Goal: Use online tool/utility: Use online tool/utility

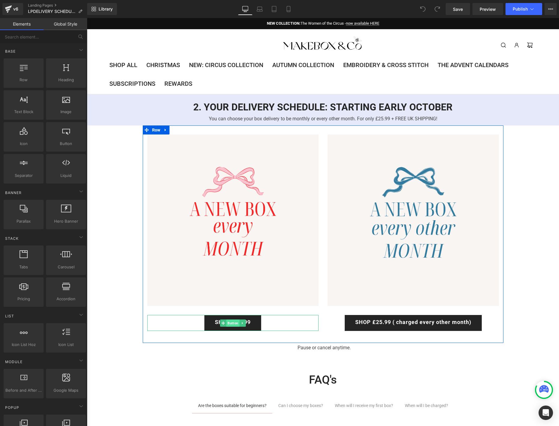
click at [231, 320] on span "Button" at bounding box center [232, 322] width 13 height 7
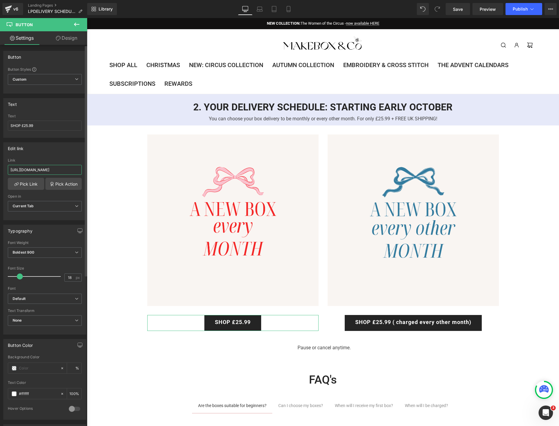
click at [52, 167] on input "https://makebox.co/tools/recurring/checkout_link?magic=eyJpdGVtcyI6IFt7ImlkIjog…" at bounding box center [45, 170] width 74 height 10
paste input "5NTUzMTI3NzE0NTAsICJxdWFudGl0eSI6IDEsICJzZWxsaW5nX3BsYW4iOiA3MTEwODAxMTY2MDIsIC…"
type input "https://makebox.co/tools/recurring/checkout_link?magic=eyJpdGVtcyI6IFt7ImlkIjog…"
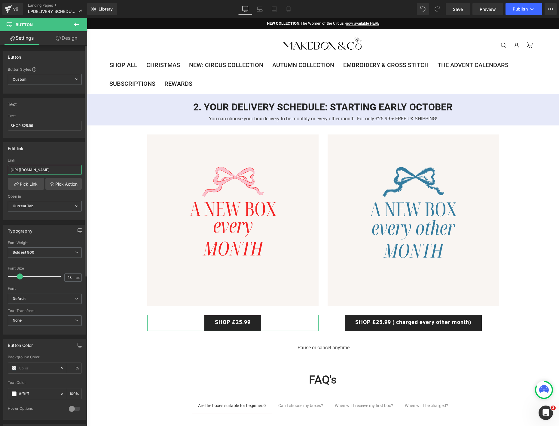
scroll to position [0, 411]
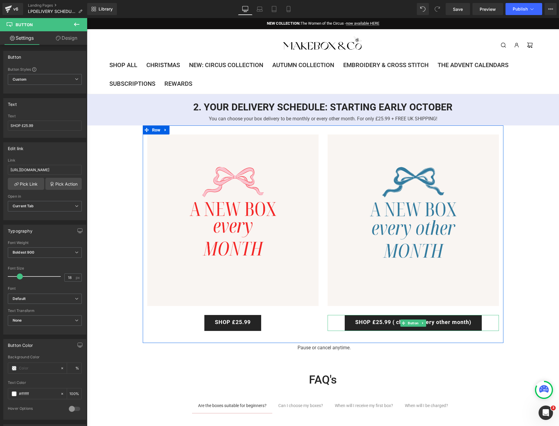
click at [413, 326] on link "SHOP £25.99 ( charged every other month)" at bounding box center [413, 323] width 137 height 16
click at [413, 325] on span "Button" at bounding box center [413, 322] width 13 height 7
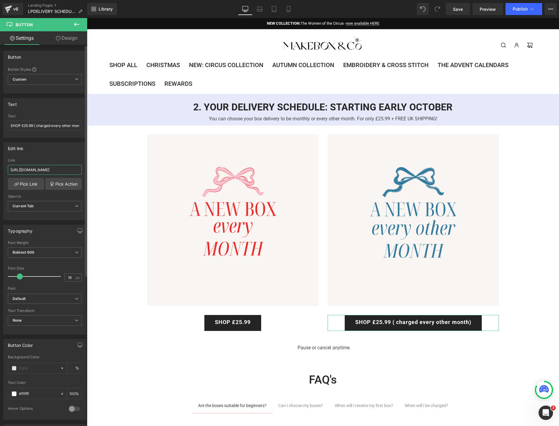
click at [42, 168] on input "https://makebox.co/tools/recurring/checkout_link?magic=eyJpdGVtcyI6IFt7ImlkIjog…" at bounding box center [45, 170] width 74 height 10
paste input "5NTUzMTI3NzE0NTAsICJxdWFudGl0eSI6IDEsICJzZWxsaW5nX3BsYW4iOiA3MTEwODAwODM4MzQsIC…"
type input "https://makebox.co/tools/recurring/checkout_link?magic=eyJpdGVtcyI6IFt7ImlkIjog…"
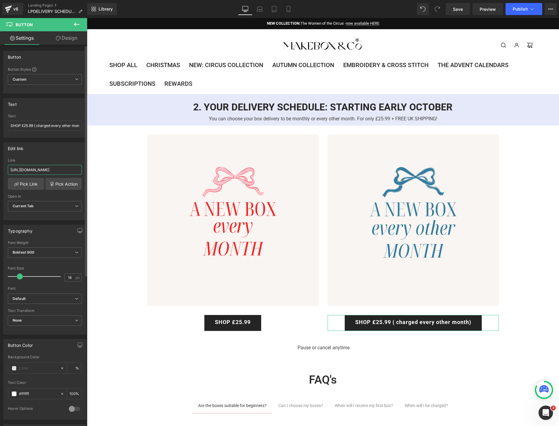
scroll to position [0, 414]
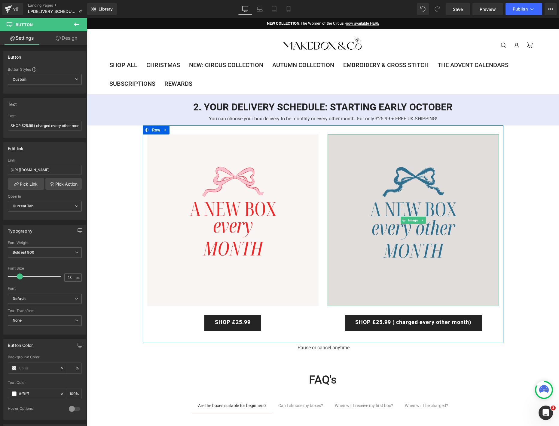
click at [398, 214] on img at bounding box center [413, 219] width 171 height 171
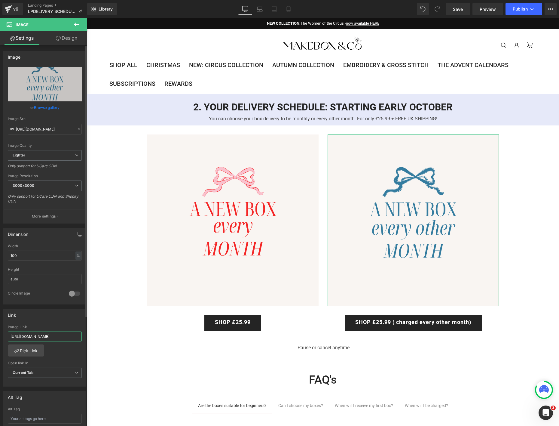
click at [48, 335] on input "https://makebox.co/tools/recurring/checkout_link?magic=eyJpdGVtcyI6IFt7ImlkIjog…" at bounding box center [45, 336] width 74 height 10
paste input "5NTUzMTI3NzE0NTAsICJxdWFudGl0eSI6IDEsICJzZWxsaW5nX3BsYW4iOiA3MTEwODAwODM4MzQsIC…"
type input "https://makebox.co/tools/recurring/checkout_link?magic=eyJpdGVtcyI6IFt7ImlkIjog…"
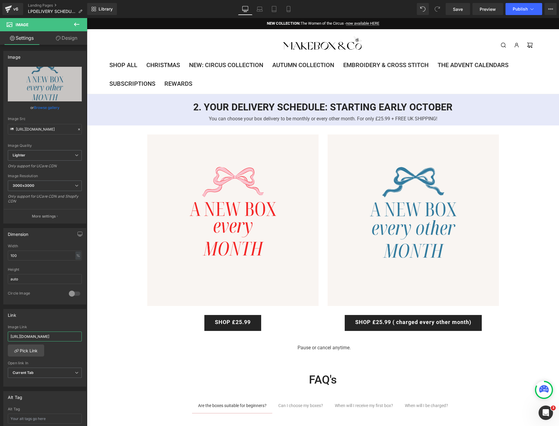
scroll to position [0, 0]
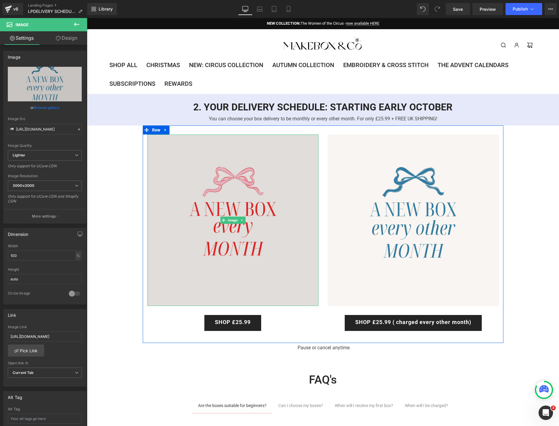
click at [232, 215] on img at bounding box center [232, 219] width 171 height 171
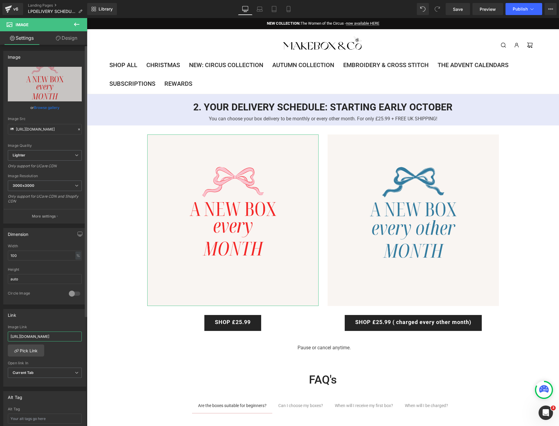
click at [47, 334] on input "https://makebox.co/tools/recurring/checkout_link?magic=eyJpdGVtcyI6IFt7ImlkIjog…" at bounding box center [45, 336] width 74 height 10
type input "https://makebox.co/tools/recurring/checkout_link?magic=eyJpdGVtcyI6IFt7ImlkIjog…"
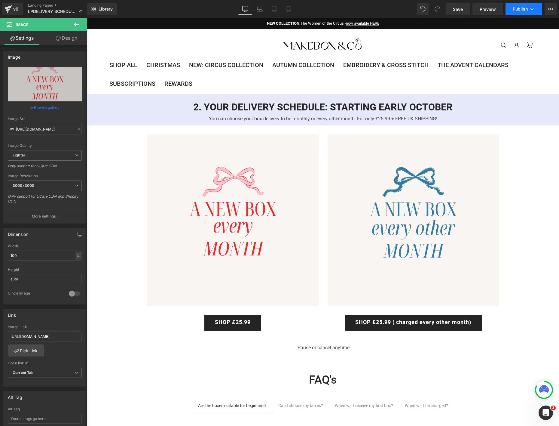
click at [526, 7] on span "Publish" at bounding box center [520, 9] width 15 height 5
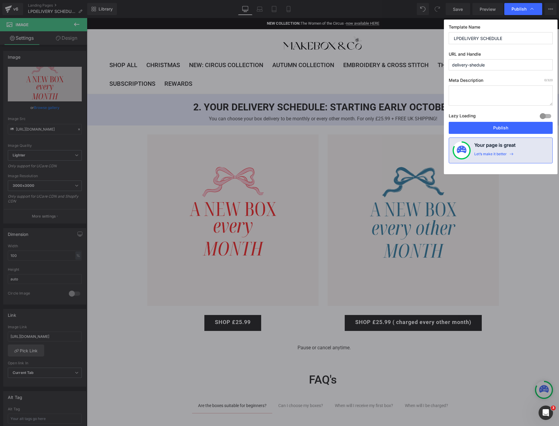
scroll to position [0, 0]
click at [490, 126] on button "Publish" at bounding box center [501, 128] width 104 height 12
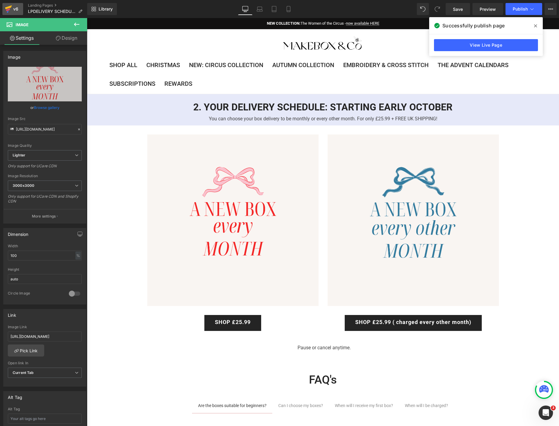
click at [9, 13] on icon at bounding box center [8, 9] width 7 height 15
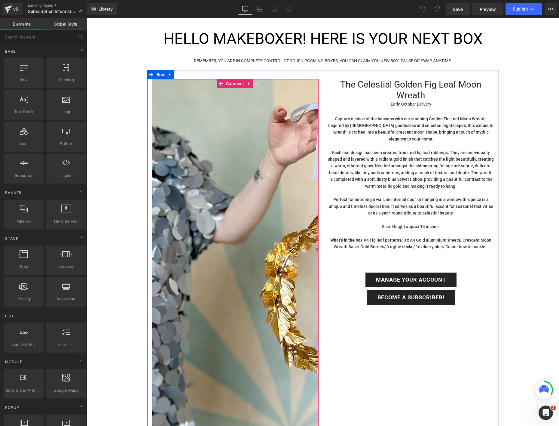
scroll to position [91, 0]
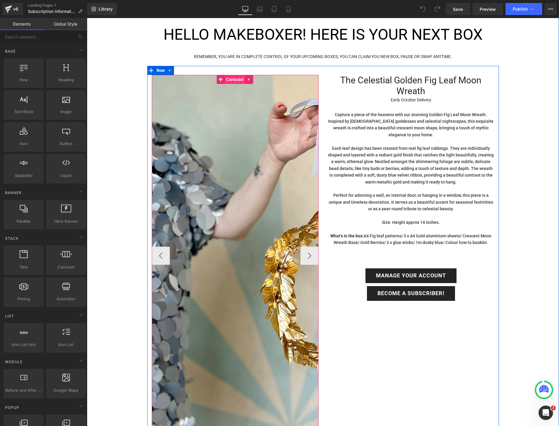
click at [234, 78] on span "Carousel" at bounding box center [235, 79] width 21 height 9
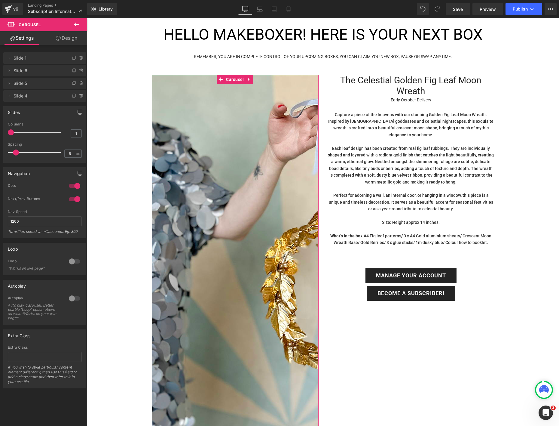
click at [36, 58] on span "Slide 1" at bounding box center [39, 57] width 50 height 11
click at [35, 57] on span "Slide 1" at bounding box center [39, 57] width 50 height 11
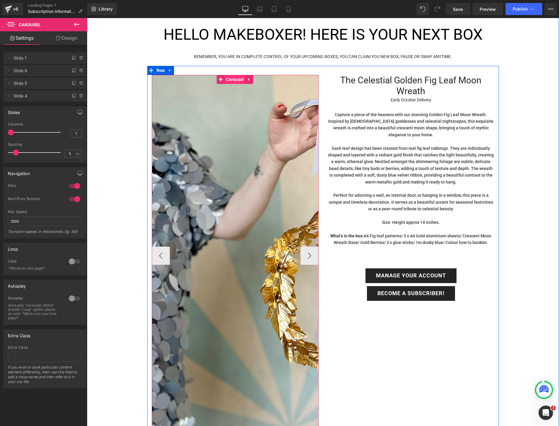
click at [238, 78] on span "Carousel" at bounding box center [235, 79] width 21 height 9
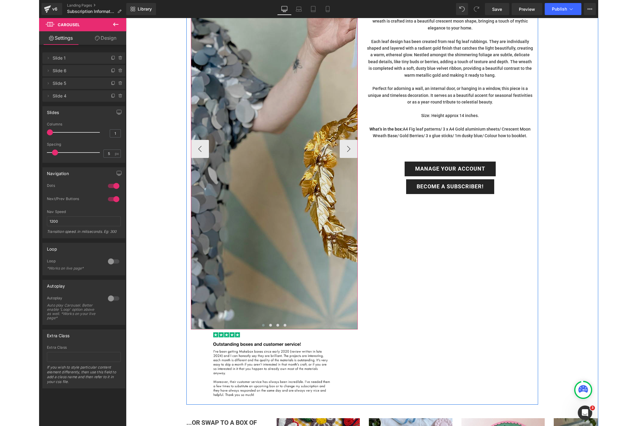
scroll to position [200, 0]
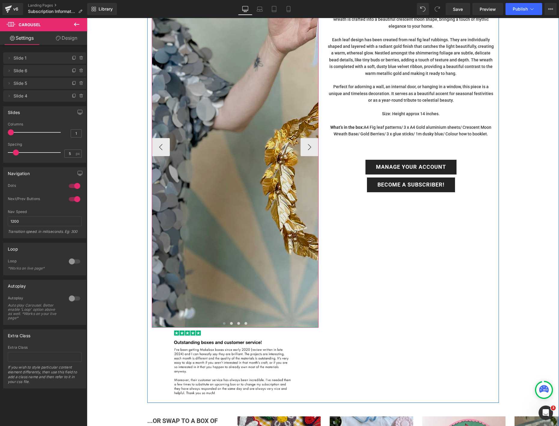
click at [235, 258] on img at bounding box center [332, 146] width 361 height 361
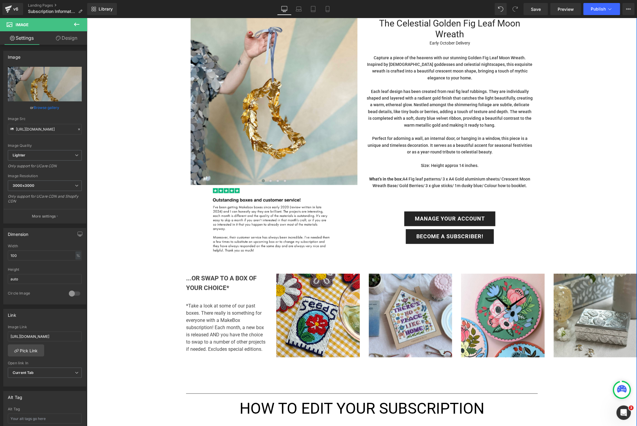
scroll to position [129, 0]
click at [275, 105] on span "Image" at bounding box center [274, 101] width 12 height 7
click at [47, 109] on link "Browse gallery" at bounding box center [47, 107] width 26 height 11
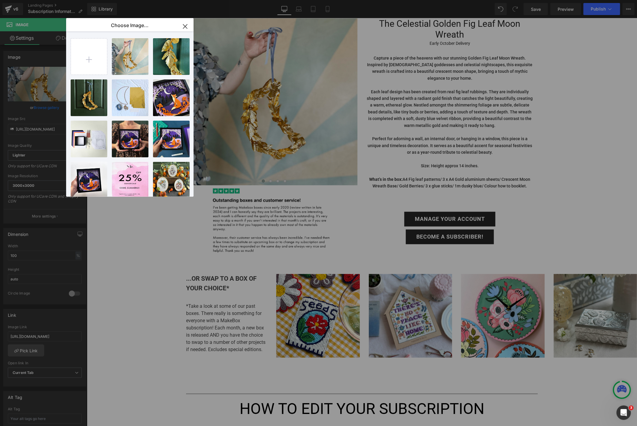
click at [184, 25] on icon "button" at bounding box center [185, 26] width 4 height 4
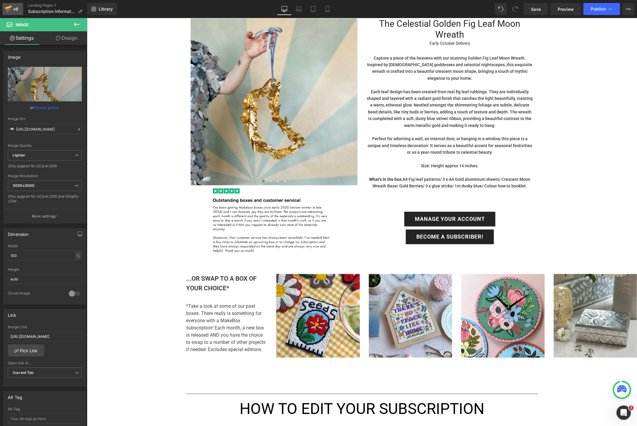
click at [8, 9] on icon at bounding box center [8, 9] width 4 height 3
